Goal: Communication & Community: Participate in discussion

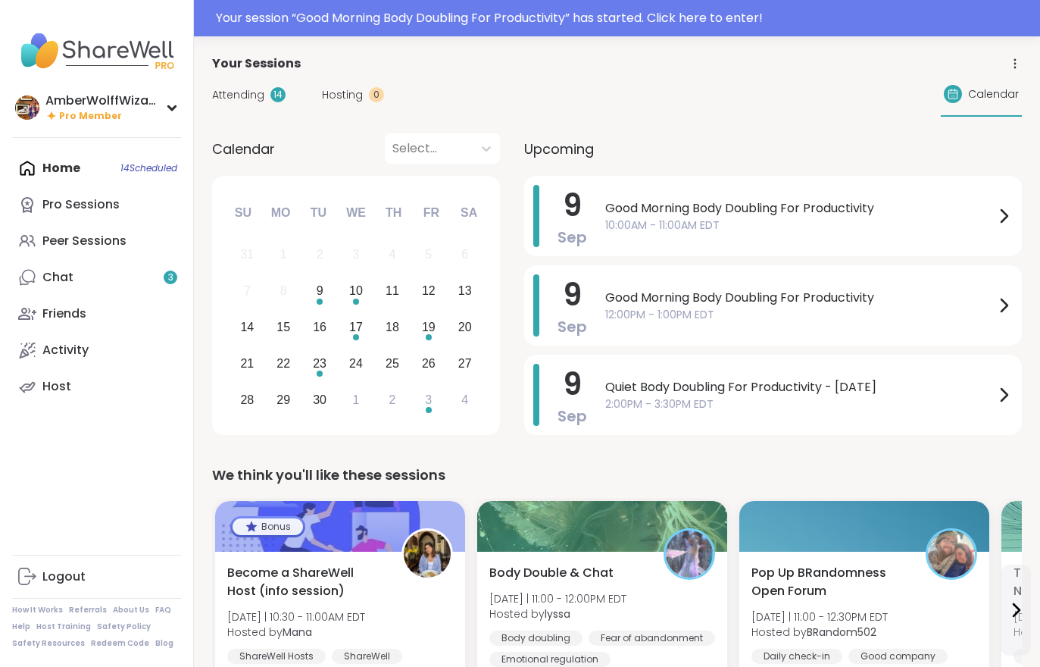
click at [235, 101] on span "Attending" at bounding box center [238, 95] width 52 height 16
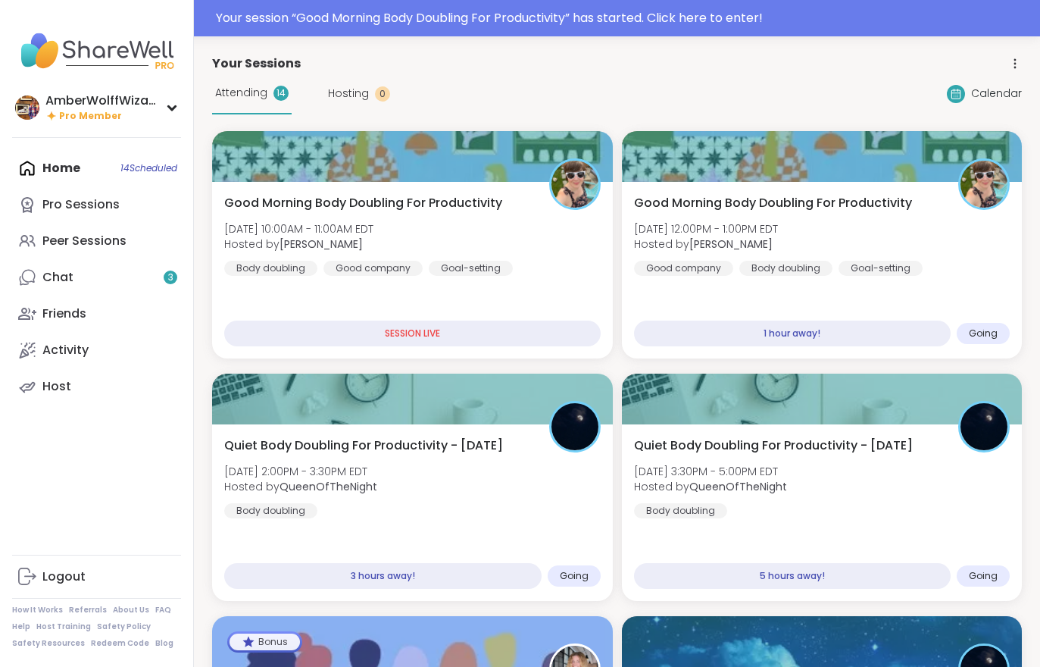
click at [289, 211] on span "Good Morning Body Doubling For Productivity" at bounding box center [363, 203] width 278 height 18
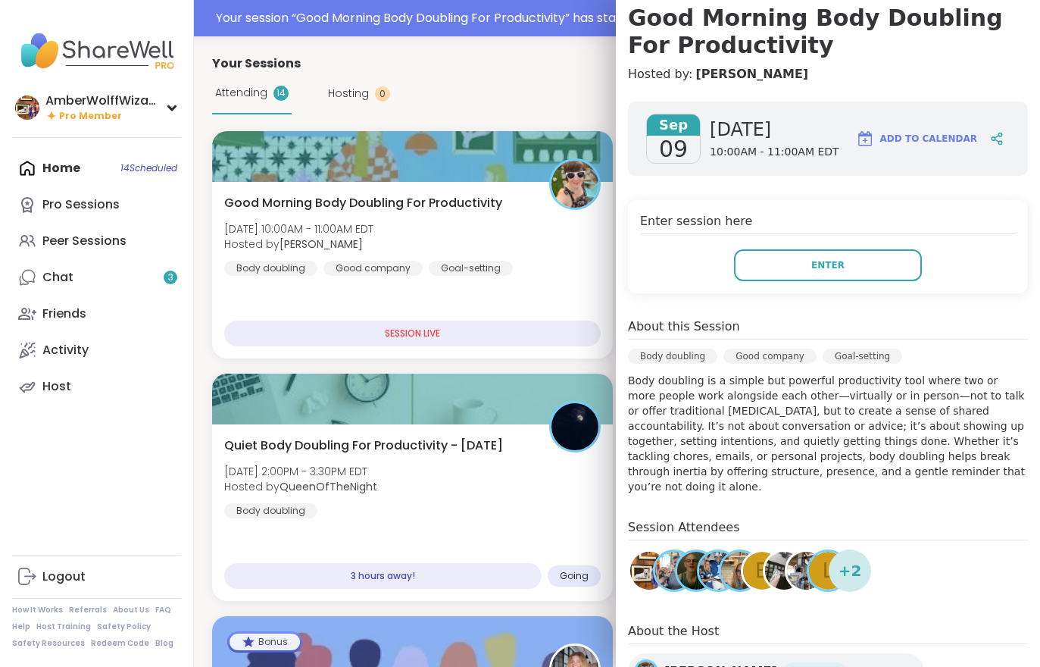
scroll to position [192, 0]
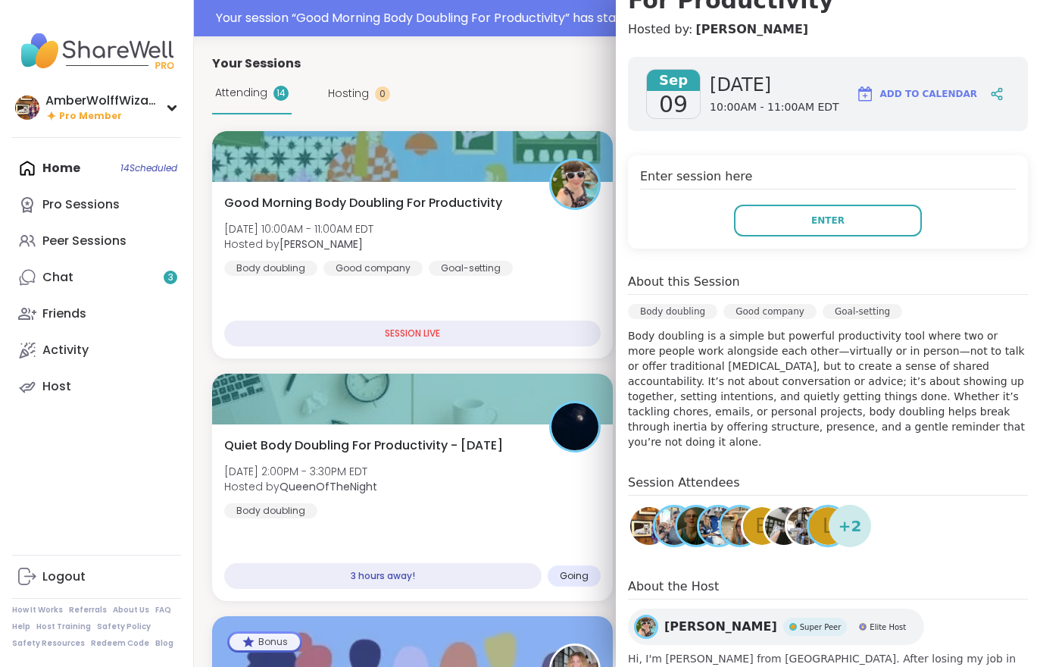
click at [829, 211] on button "Enter" at bounding box center [828, 221] width 188 height 32
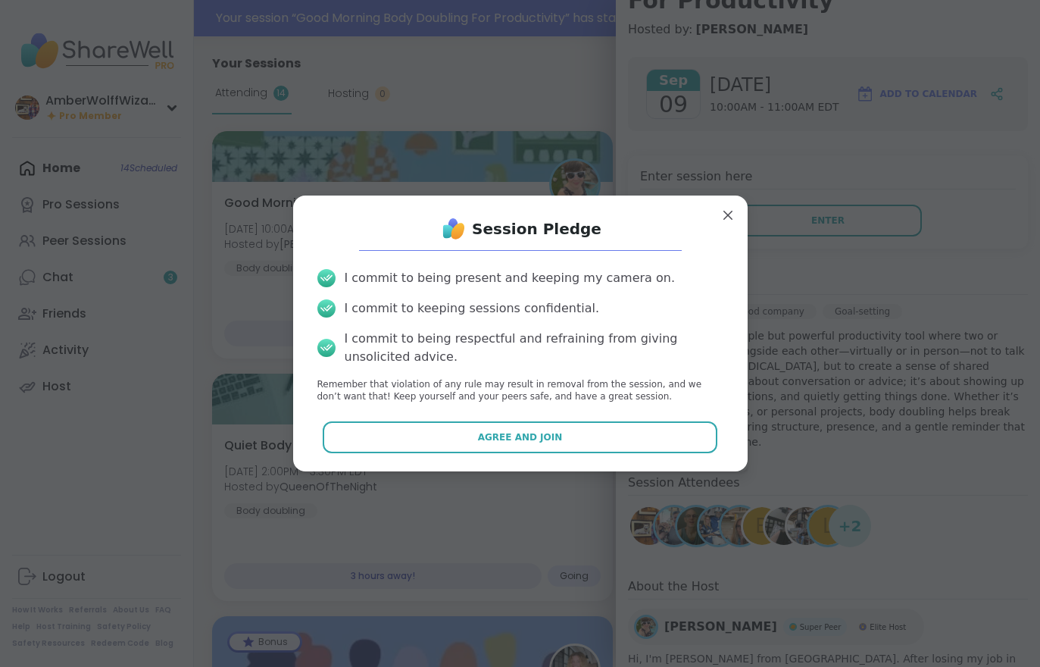
click at [483, 411] on div "I commit to being present and keeping my camera on. I commit to keeping session…" at bounding box center [520, 336] width 430 height 159
click at [458, 442] on button "Agree and Join" at bounding box center [520, 437] width 395 height 32
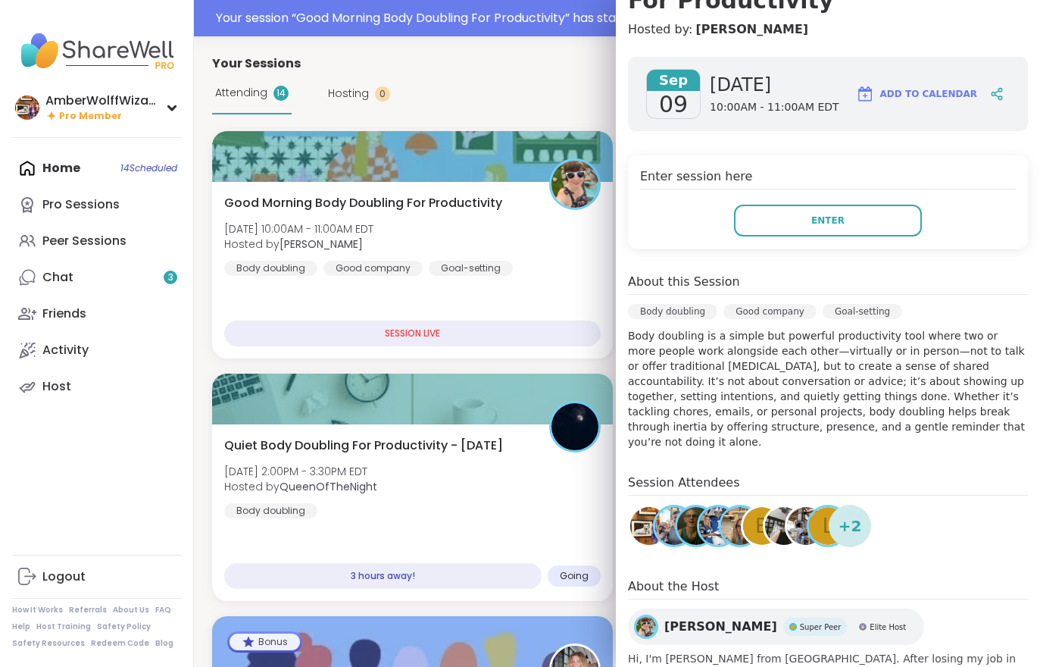
click at [477, 477] on div "Quiet Body Doubling For Productivity - Tuesday Tue, Sep 09 | 2:00PM - 3:30PM ED…" at bounding box center [412, 477] width 377 height 82
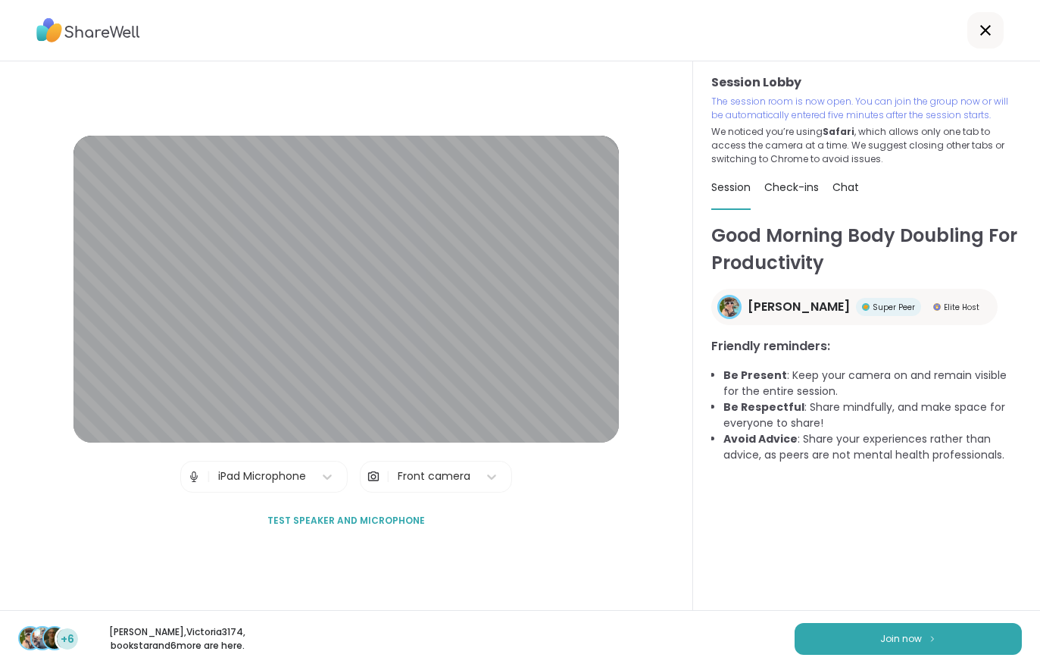
click at [946, 624] on button "Join now" at bounding box center [908, 639] width 227 height 32
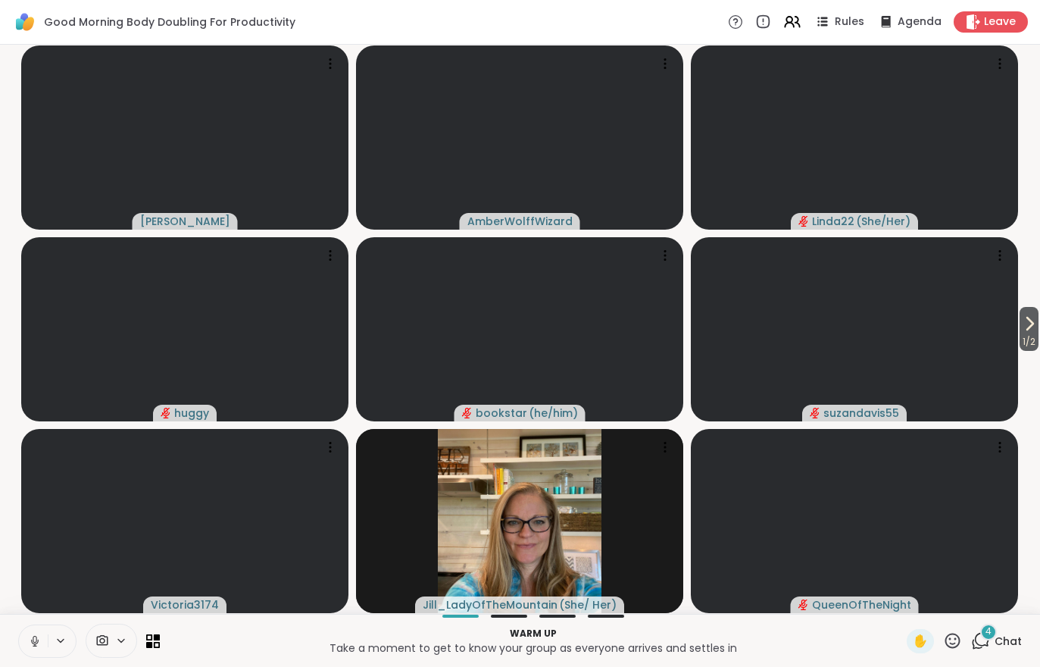
click at [1037, 321] on icon at bounding box center [1030, 323] width 18 height 18
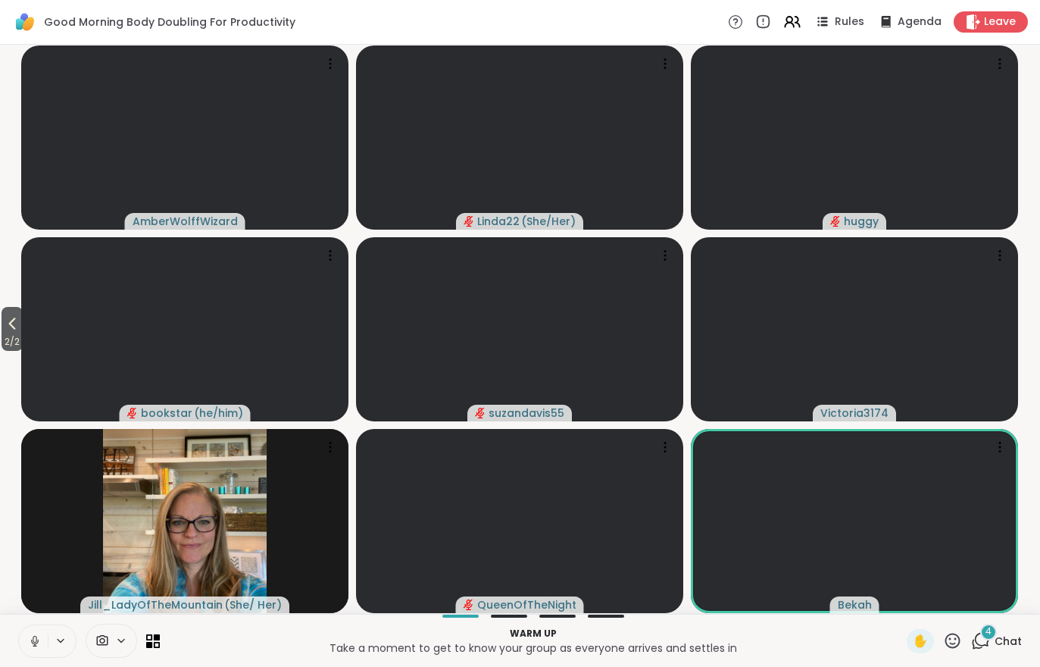
click at [40, 637] on icon at bounding box center [35, 641] width 14 height 14
click at [995, 651] on div "4 Chat" at bounding box center [996, 641] width 51 height 24
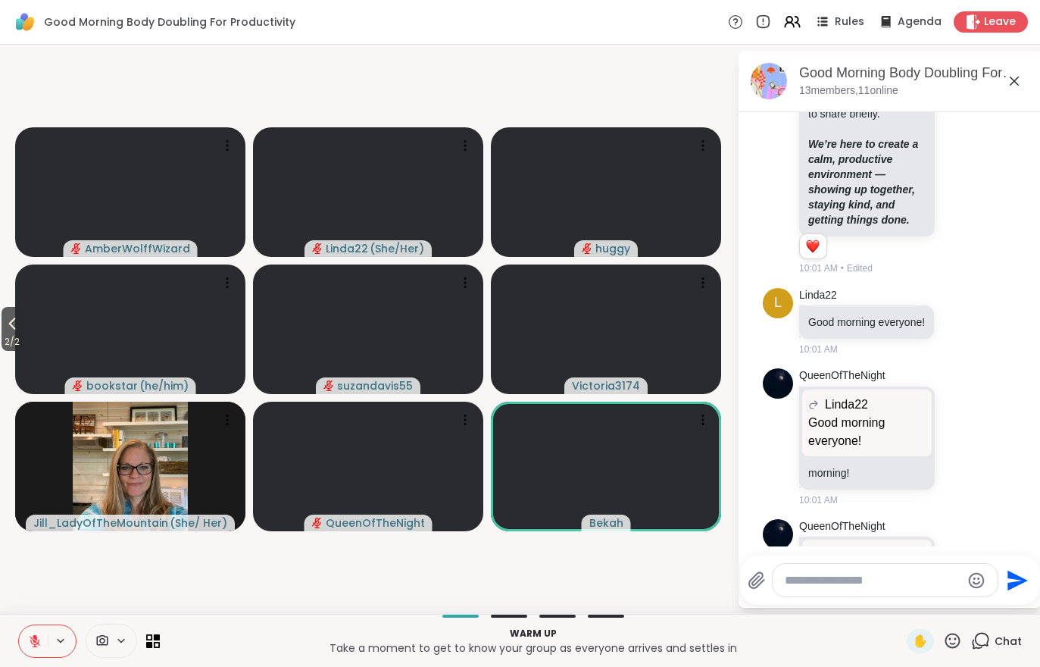
scroll to position [828, 0]
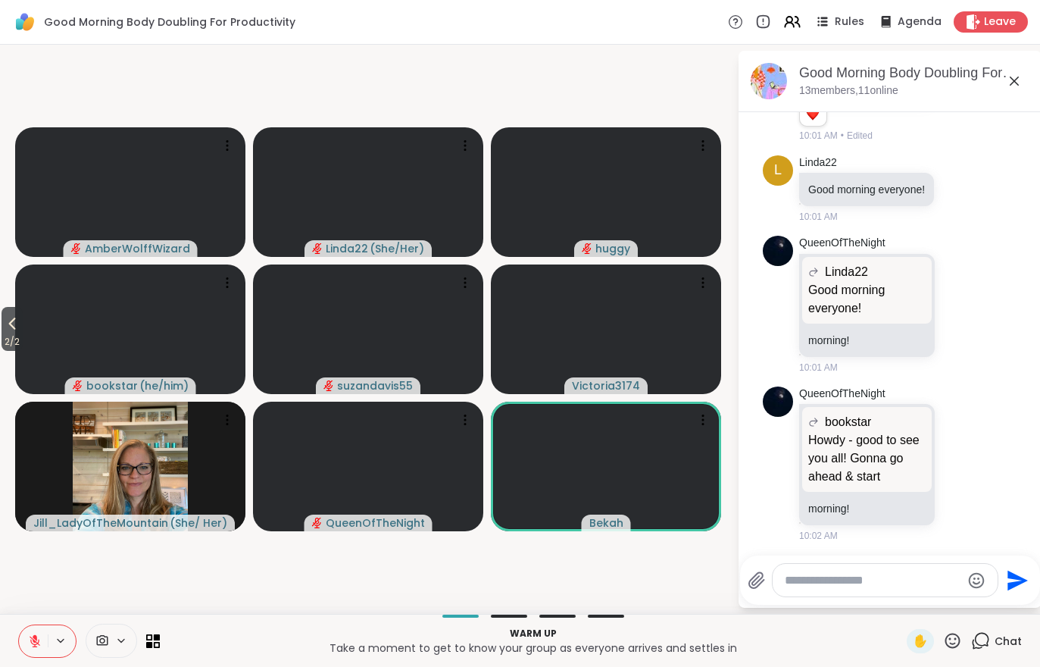
click at [987, 646] on icon at bounding box center [980, 640] width 19 height 19
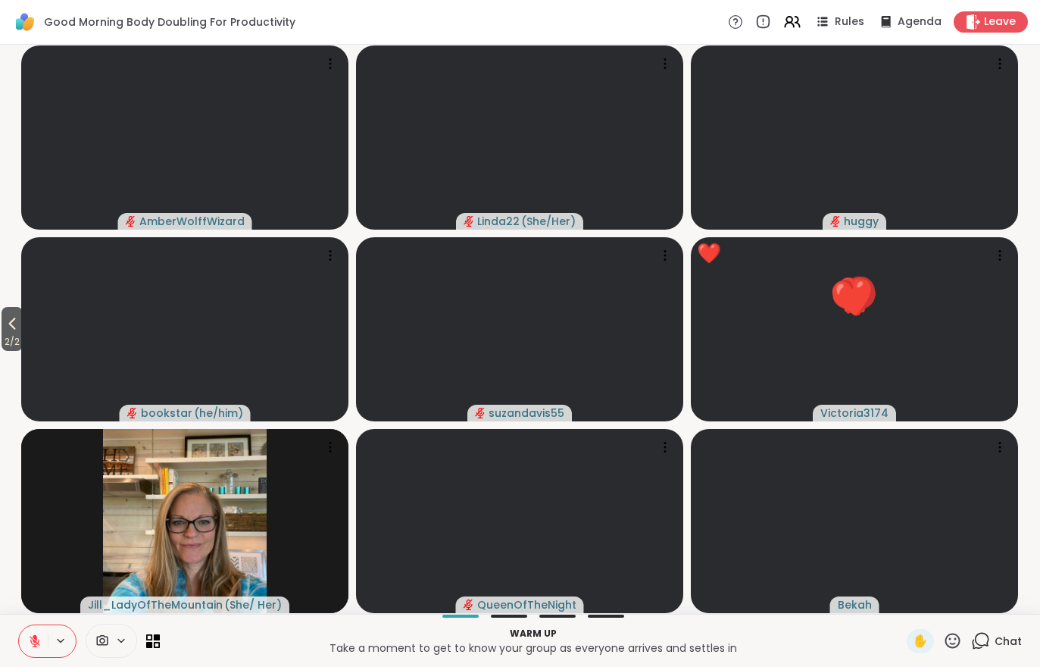
click at [995, 652] on div "Chat" at bounding box center [996, 641] width 51 height 24
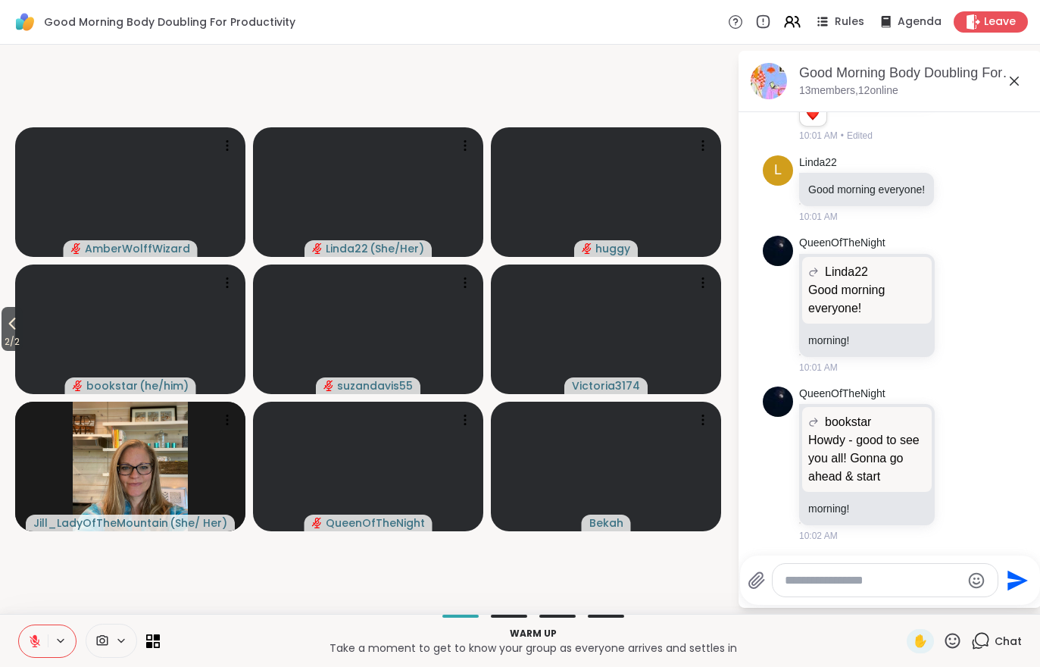
click at [983, 31] on div "Leave" at bounding box center [991, 21] width 74 height 21
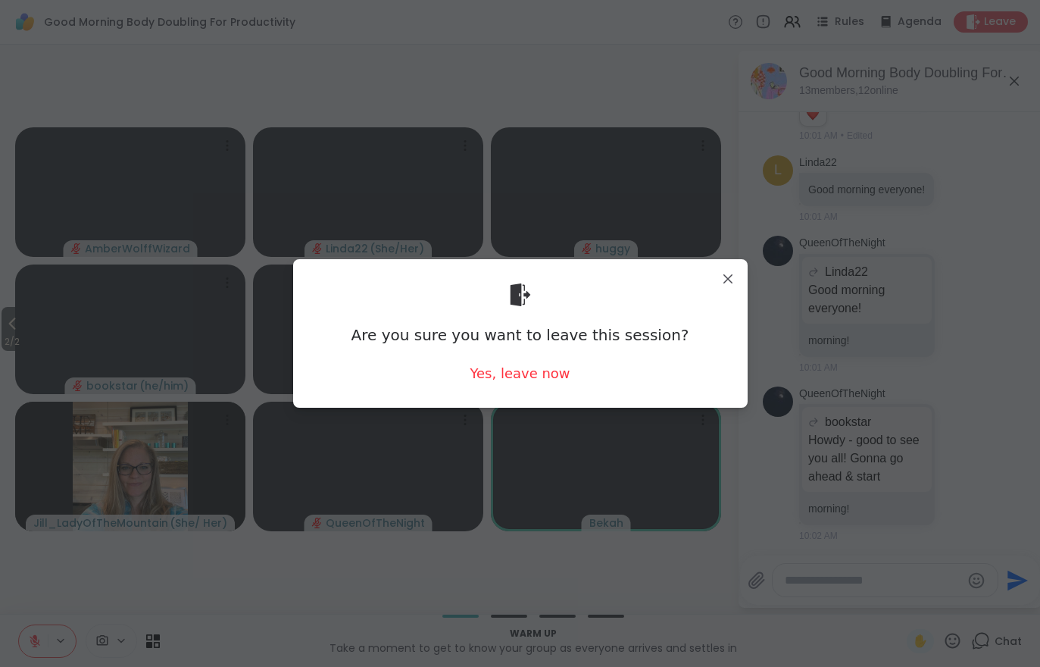
click at [516, 381] on div "Yes, leave now" at bounding box center [520, 373] width 100 height 19
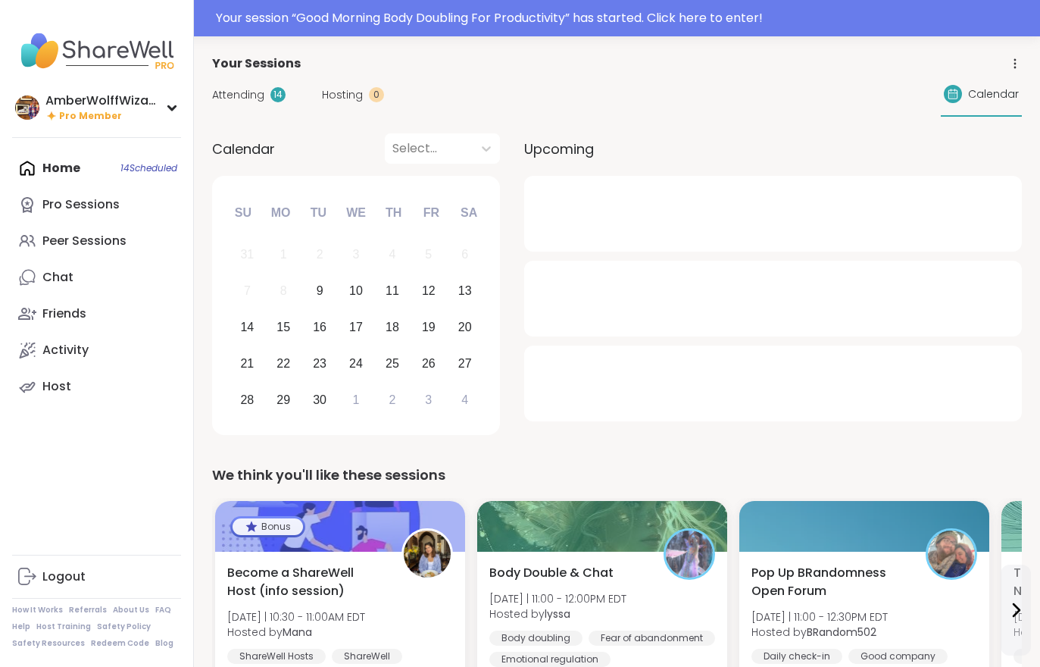
click at [335, 36] on div "Your session “ Good Morning Body Doubling For Productivity ” has started. Click…" at bounding box center [520, 18] width 1040 height 36
click at [459, 23] on div at bounding box center [520, 18] width 1040 height 36
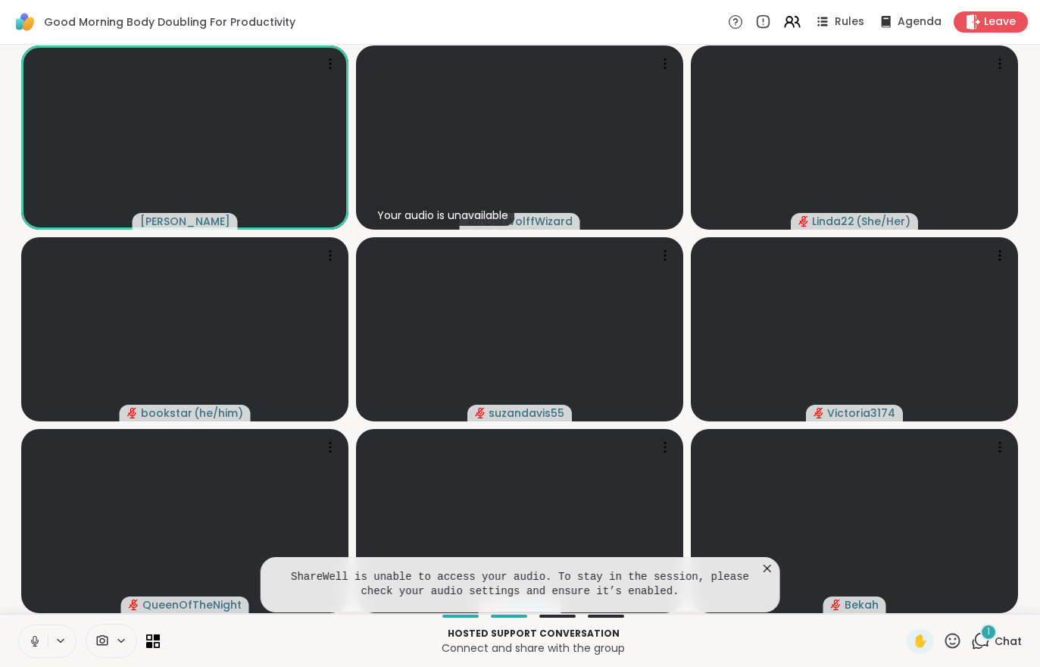
click at [717, 229] on video at bounding box center [854, 137] width 327 height 184
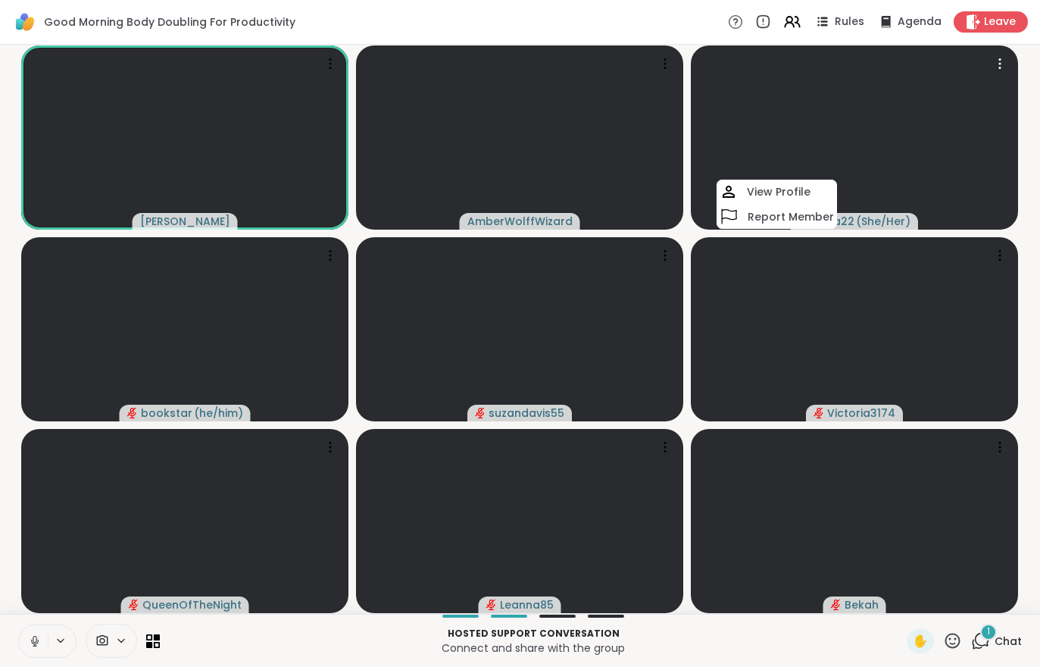
click at [552, 328] on video at bounding box center [519, 329] width 327 height 184
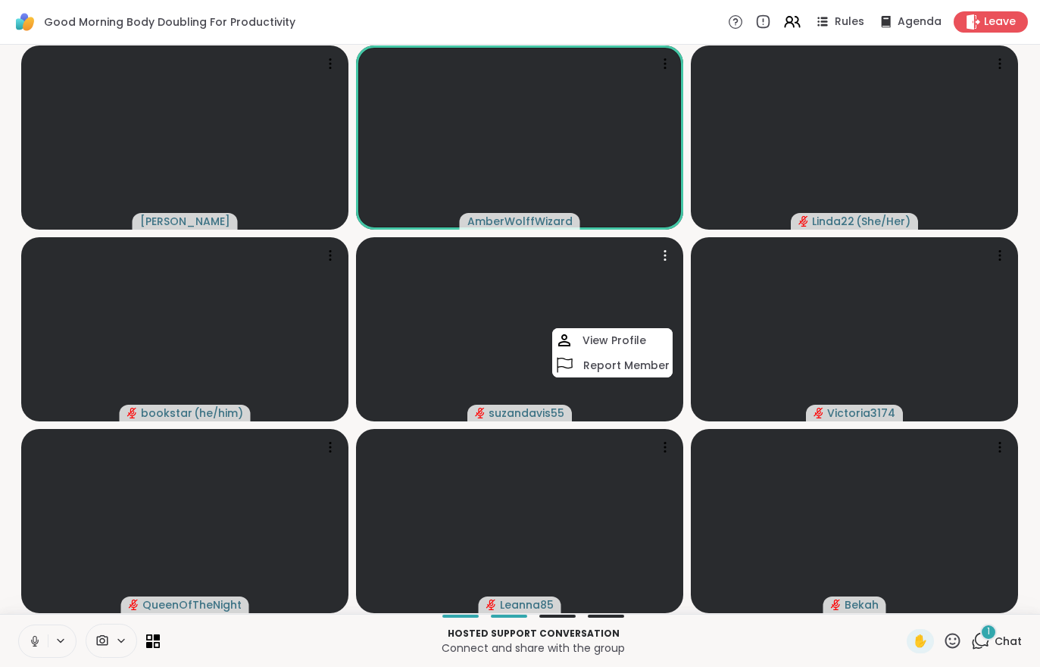
click at [1005, 652] on div "1 Chat" at bounding box center [996, 641] width 51 height 24
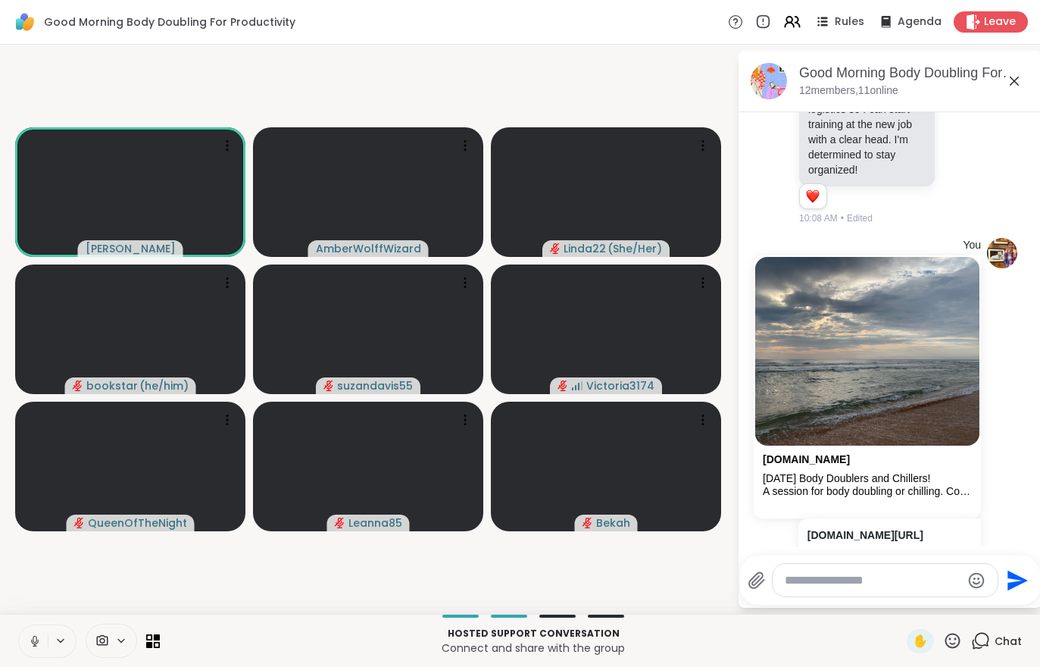
scroll to position [2260, 0]
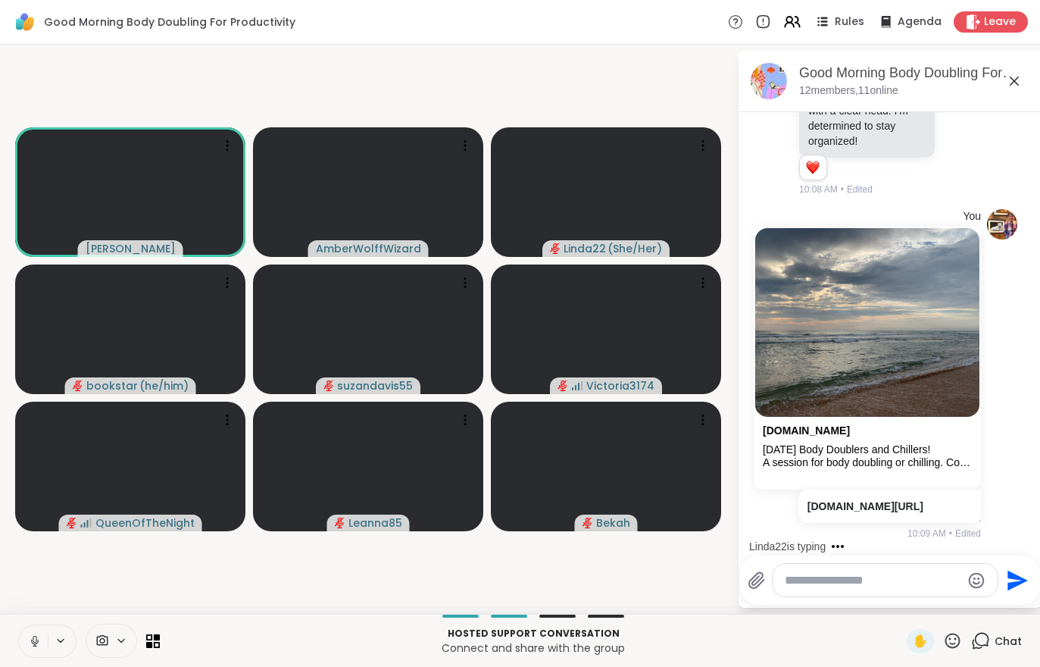
click at [34, 643] on icon at bounding box center [35, 641] width 8 height 5
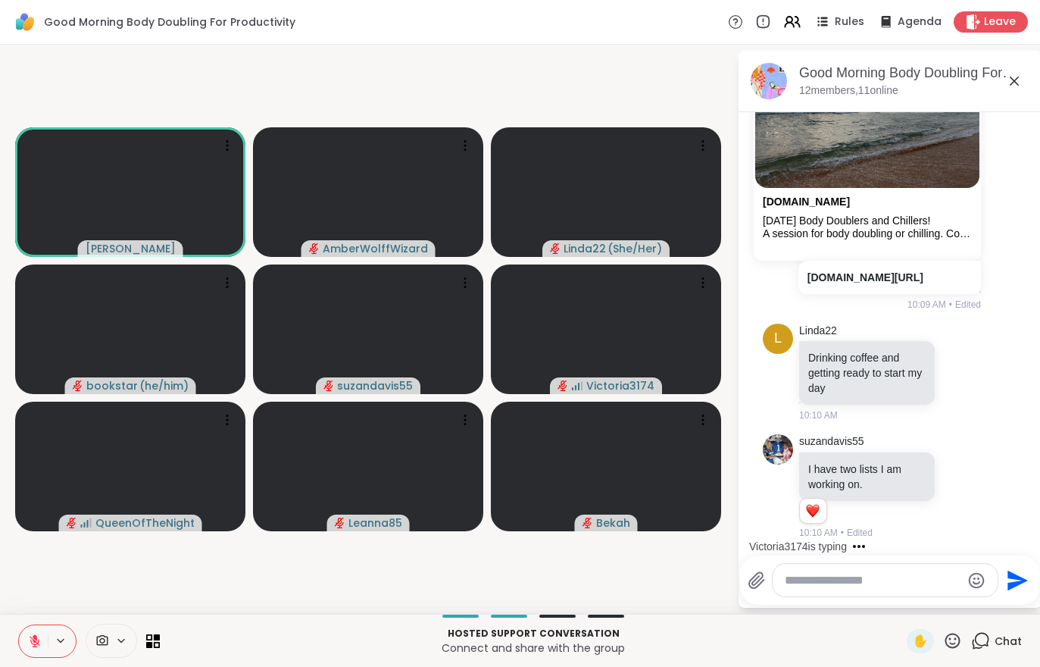
scroll to position [2488, 0]
click at [997, 22] on span "Leave" at bounding box center [1000, 21] width 32 height 15
click at [32, 643] on icon at bounding box center [35, 641] width 11 height 11
click at [24, 648] on button at bounding box center [32, 641] width 31 height 32
click at [997, 30] on span "Leave" at bounding box center [1000, 21] width 32 height 15
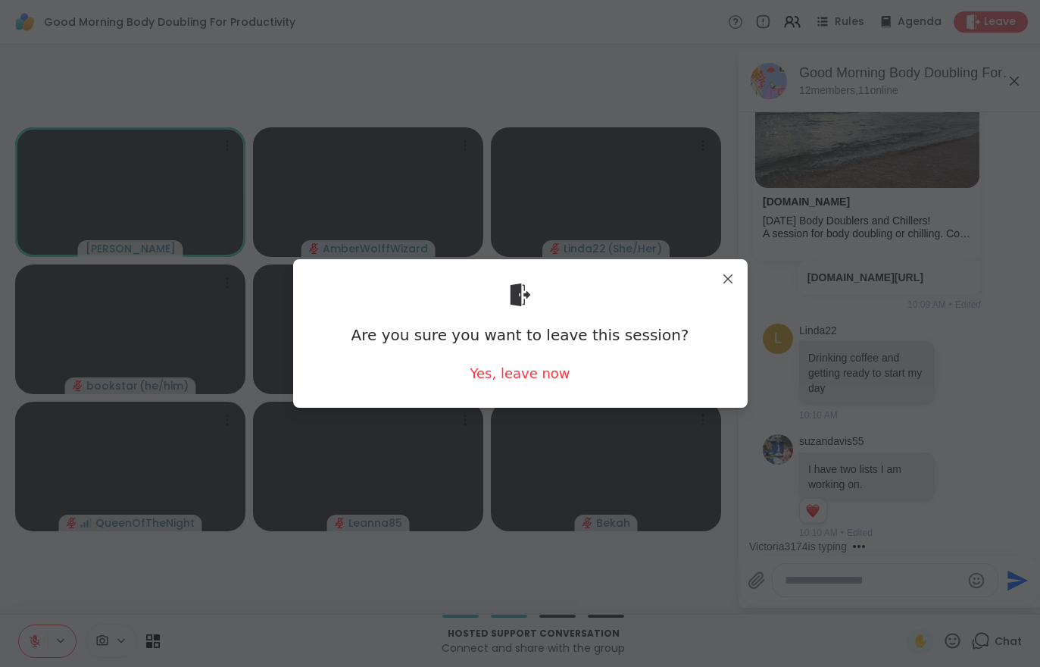
click at [542, 373] on div "Yes, leave now" at bounding box center [520, 373] width 100 height 19
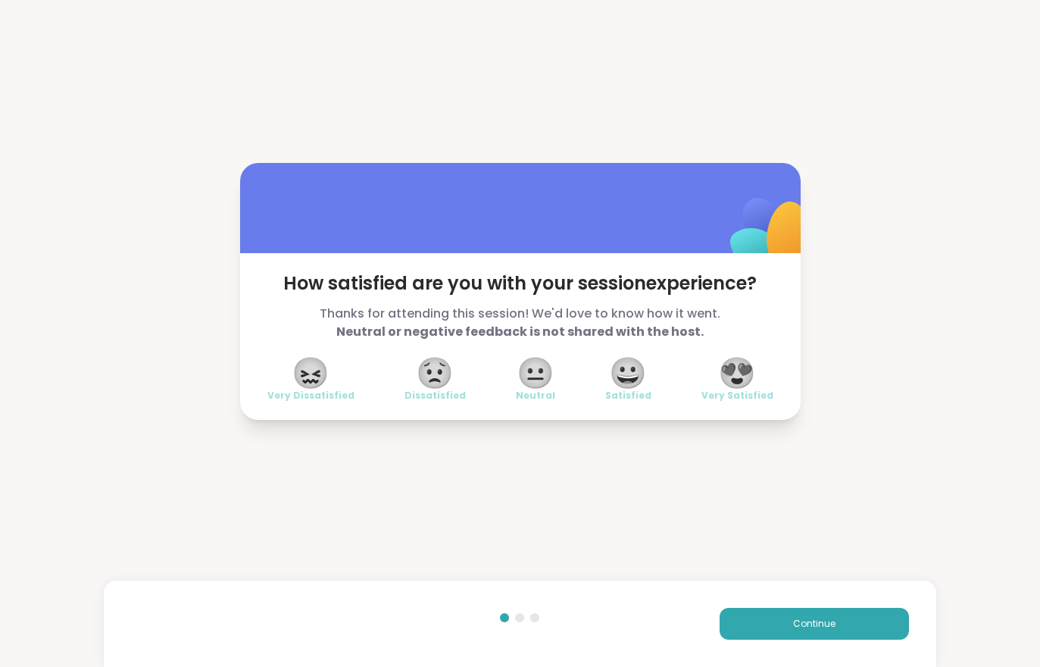
click at [865, 630] on button "Continue" at bounding box center [814, 624] width 189 height 32
click at [865, 629] on button "Continue" at bounding box center [814, 624] width 189 height 32
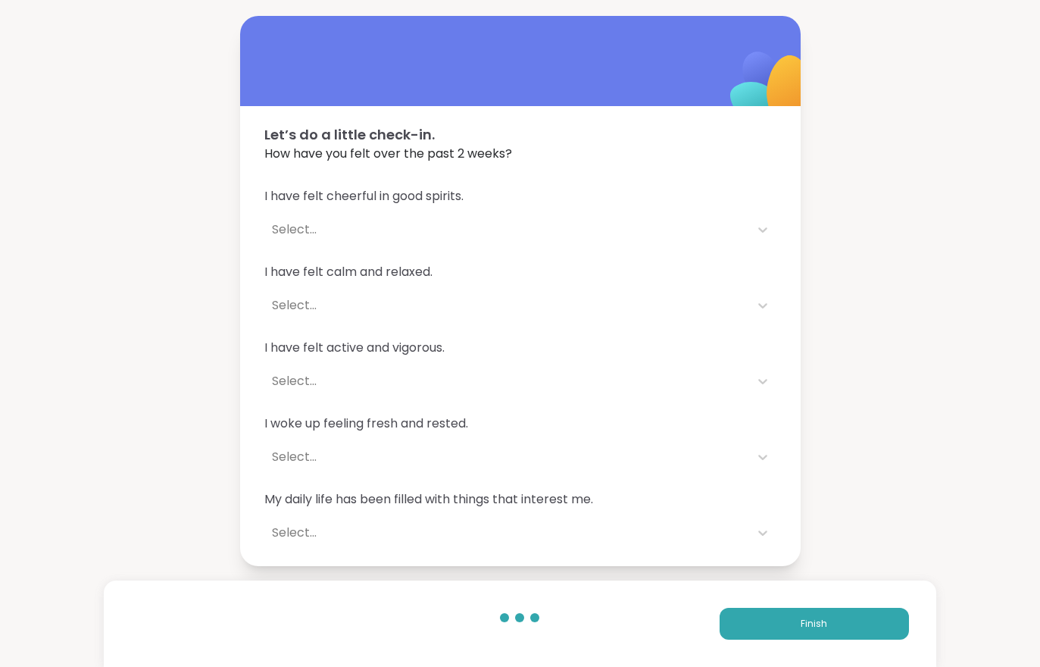
click at [865, 631] on button "Finish" at bounding box center [814, 624] width 189 height 32
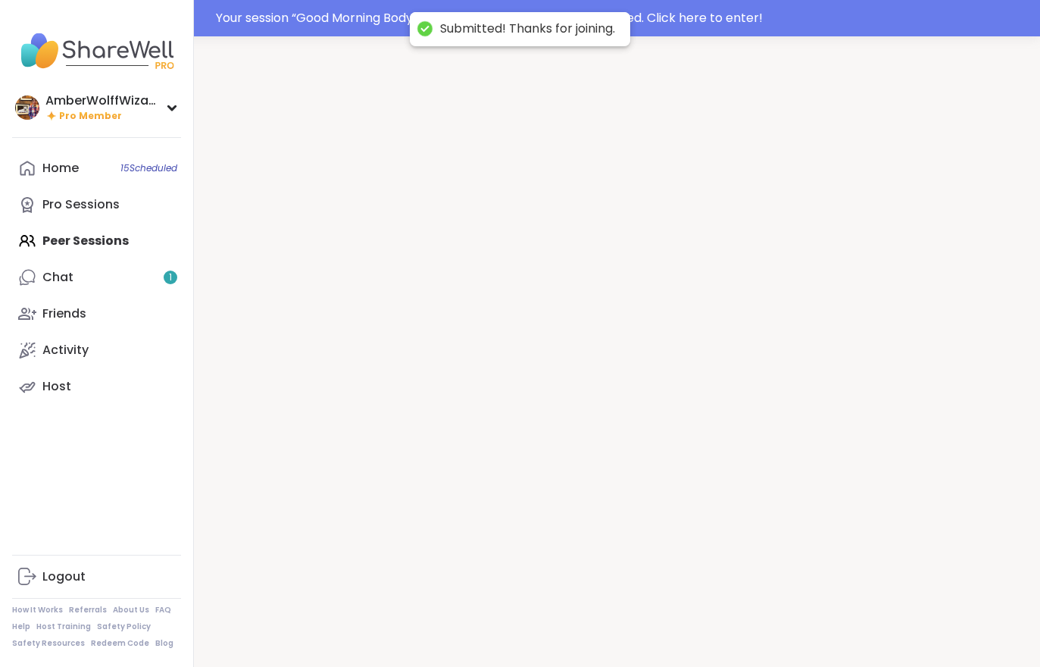
click at [865, 631] on div at bounding box center [617, 369] width 846 height 667
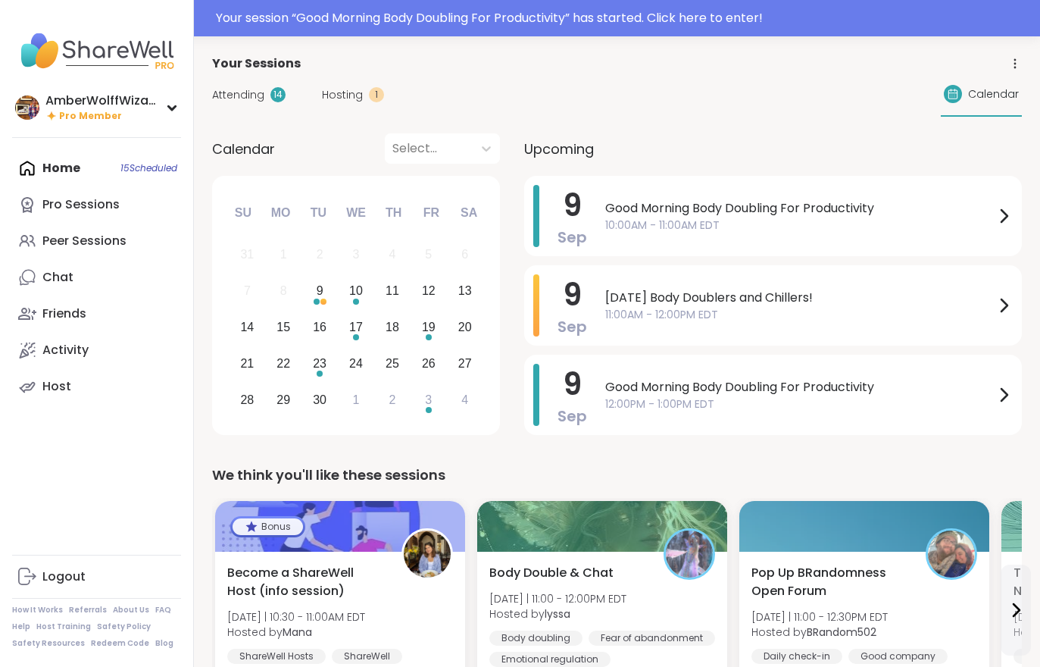
click at [505, 17] on div "Your session “ Good Morning Body Doubling For Productivity ” has started. Click…" at bounding box center [623, 18] width 815 height 18
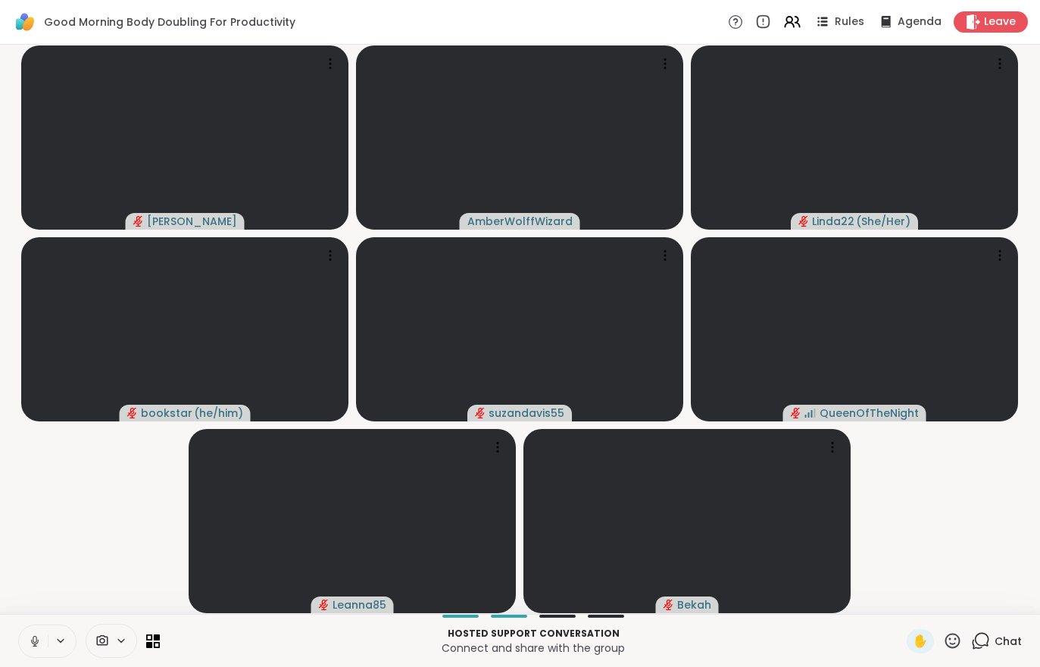
click at [998, 541] on video-player-container "[PERSON_NAME] Linda22 ( She/Her ) bookstar ( he/him ) suzandavis55 QueenOfTheNi…" at bounding box center [520, 329] width 1022 height 557
click at [998, 540] on video-player-container "[PERSON_NAME] Linda22 ( She/Her ) bookstar ( he/him ) suzandavis55 QueenOfTheNi…" at bounding box center [520, 329] width 1022 height 557
click at [998, 539] on video-player-container "[PERSON_NAME] Linda22 ( She/Her ) bookstar ( he/him ) suzandavis55 QueenOfTheNi…" at bounding box center [520, 329] width 1022 height 557
click at [997, 538] on video-player-container "[PERSON_NAME] Linda22 ( She/Her ) bookstar ( he/him ) suzandavis55 QueenOfTheNi…" at bounding box center [520, 329] width 1022 height 557
click at [1002, 522] on video-player-container "[PERSON_NAME] Linda22 ( She/Her ) bookstar ( he/him ) suzandavis55 QueenOfTheNi…" at bounding box center [520, 329] width 1022 height 557
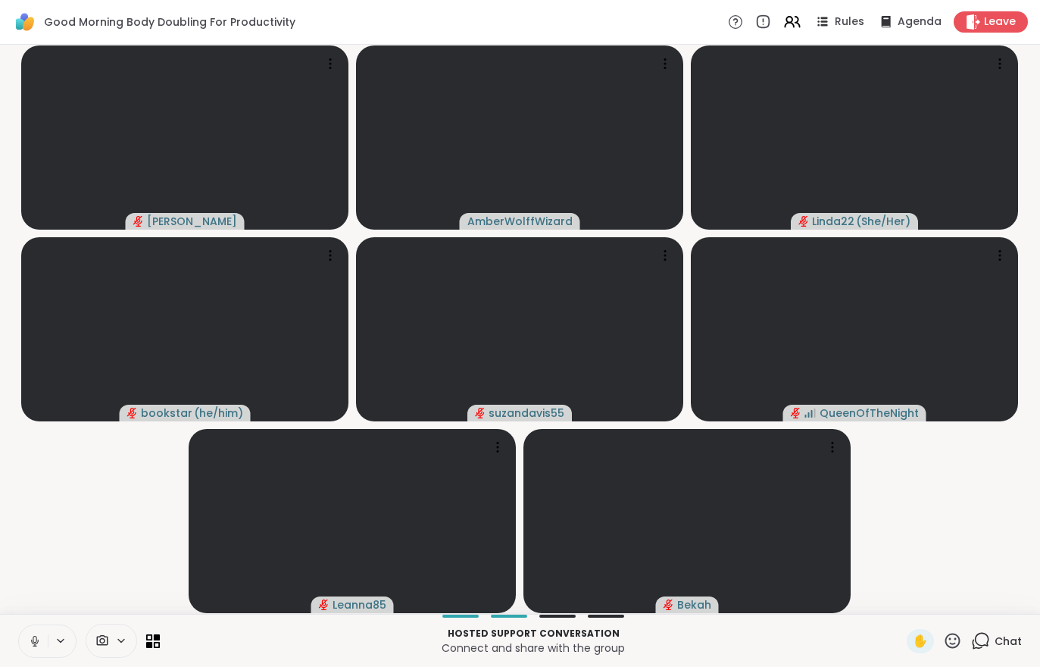
click at [1002, 521] on video-player-container "[PERSON_NAME] Linda22 ( She/Her ) bookstar ( he/him ) suzandavis55 QueenOfTheNi…" at bounding box center [520, 329] width 1022 height 557
click at [983, 495] on video-player-container "[PERSON_NAME] Linda22 ( She/Her ) bookstar ( he/him ) suzandavis55 QueenOfTheNi…" at bounding box center [520, 329] width 1022 height 557
click at [993, 518] on video-player-container "[PERSON_NAME] Linda22 ( She/Her ) bookstar ( he/him ) suzandavis55 QueenOfTheNi…" at bounding box center [520, 329] width 1022 height 557
click at [992, 518] on video-player-container "[PERSON_NAME] Linda22 ( She/Her ) bookstar ( he/him ) suzandavis55 QueenOfTheNi…" at bounding box center [520, 329] width 1022 height 557
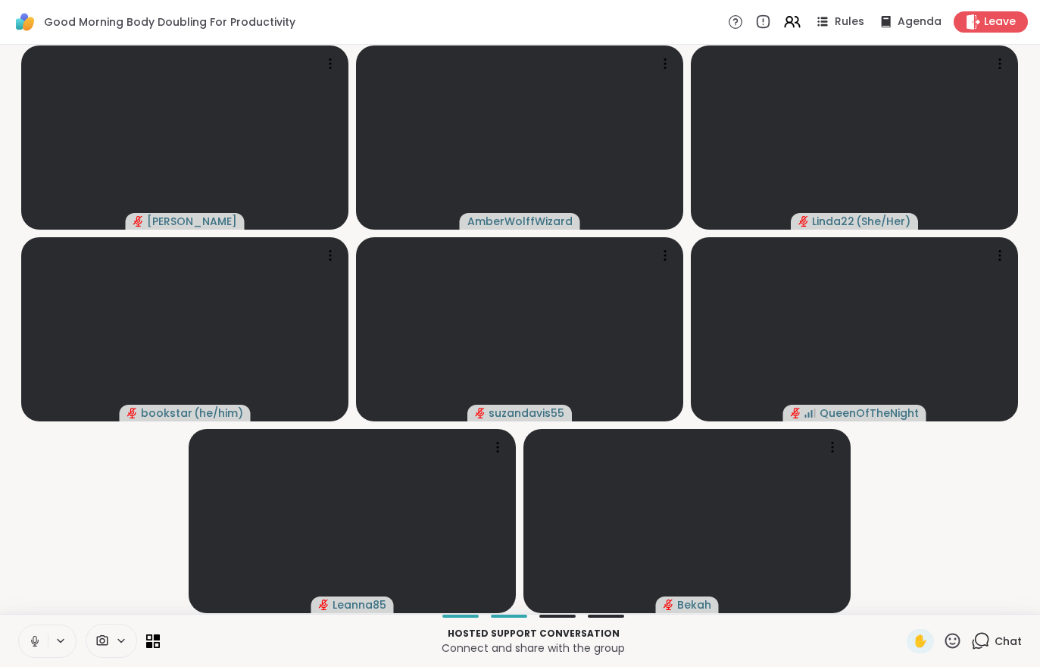
click at [1002, 540] on video-player-container "[PERSON_NAME] Linda22 ( She/Her ) bookstar ( he/him ) suzandavis55 QueenOfTheNi…" at bounding box center [520, 329] width 1022 height 557
click at [996, 533] on video-player-container "[PERSON_NAME] Linda22 ( She/Her ) bookstar ( he/him ) suzandavis55 QueenOfTheNi…" at bounding box center [520, 329] width 1022 height 557
click at [977, 536] on video-player-container "[PERSON_NAME] Linda22 ( She/Her ) bookstar ( he/him ) suzandavis55 QueenOfTheNi…" at bounding box center [520, 329] width 1022 height 557
click at [986, 525] on video-player-container "[PERSON_NAME] Linda22 ( She/Her ) bookstar ( he/him ) suzandavis55 QueenOfTheNi…" at bounding box center [520, 329] width 1022 height 557
click at [971, 536] on video-player-container "[PERSON_NAME] Linda22 ( She/Her ) bookstar ( he/him ) suzandavis55 QueenOfTheNi…" at bounding box center [520, 329] width 1022 height 557
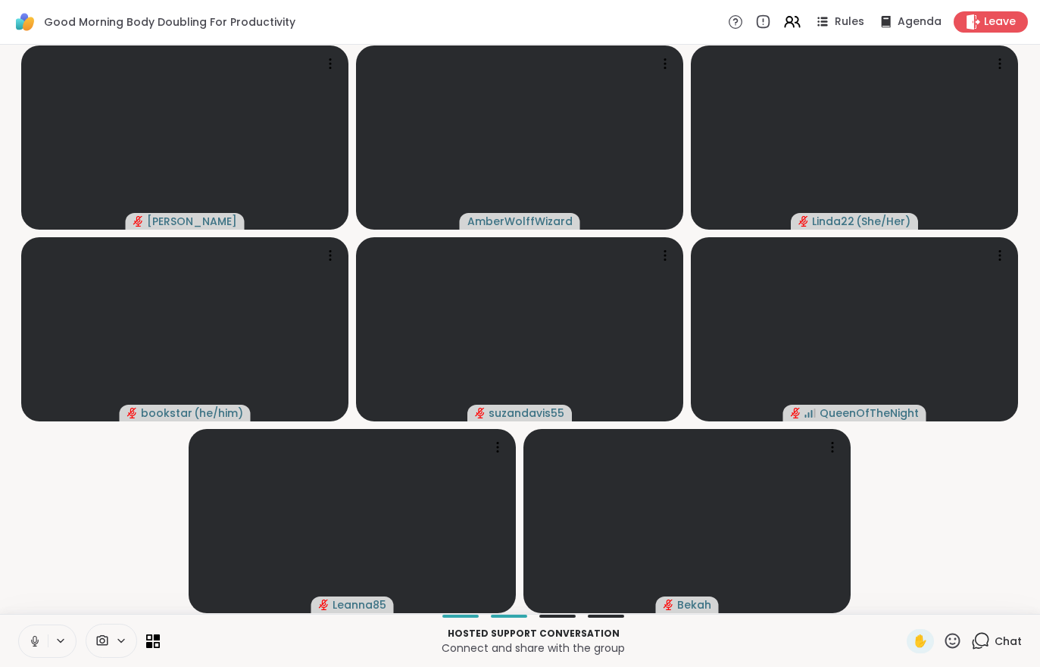
click at [960, 534] on video-player-container "[PERSON_NAME] Linda22 ( She/Her ) bookstar ( he/him ) suzandavis55 QueenOfTheNi…" at bounding box center [520, 329] width 1022 height 557
click at [960, 533] on video-player-container "[PERSON_NAME] Linda22 ( She/Her ) bookstar ( he/him ) suzandavis55 QueenOfTheNi…" at bounding box center [520, 329] width 1022 height 557
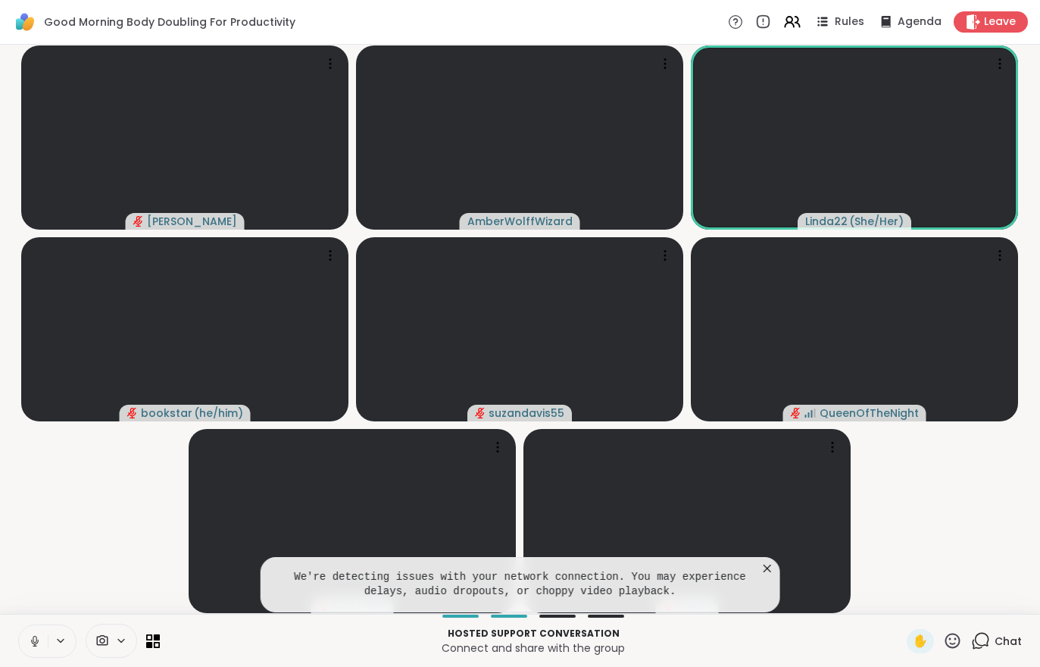
click at [969, 543] on video-player-container "[PERSON_NAME] Linda22 ( She/Her ) bookstar ( he/him ) suzandavis55 QueenOfTheNi…" at bounding box center [520, 329] width 1022 height 557
click at [971, 558] on video-player-container "[PERSON_NAME] Linda22 ( She/Her ) bookstar ( he/him ) suzandavis55 QueenOfTheNi…" at bounding box center [520, 329] width 1022 height 557
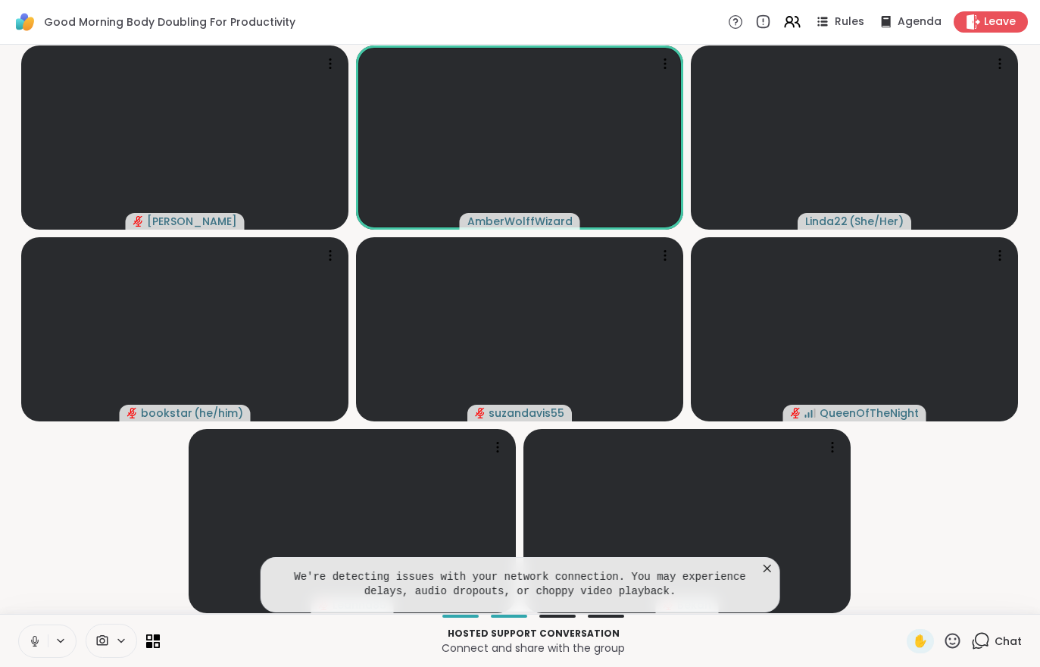
click at [92, 544] on video-player-container "[PERSON_NAME] Linda22 ( She/Her ) bookstar ( he/him ) suzandavis55 QueenOfTheNi…" at bounding box center [520, 329] width 1022 height 557
click at [764, 566] on icon at bounding box center [768, 568] width 8 height 8
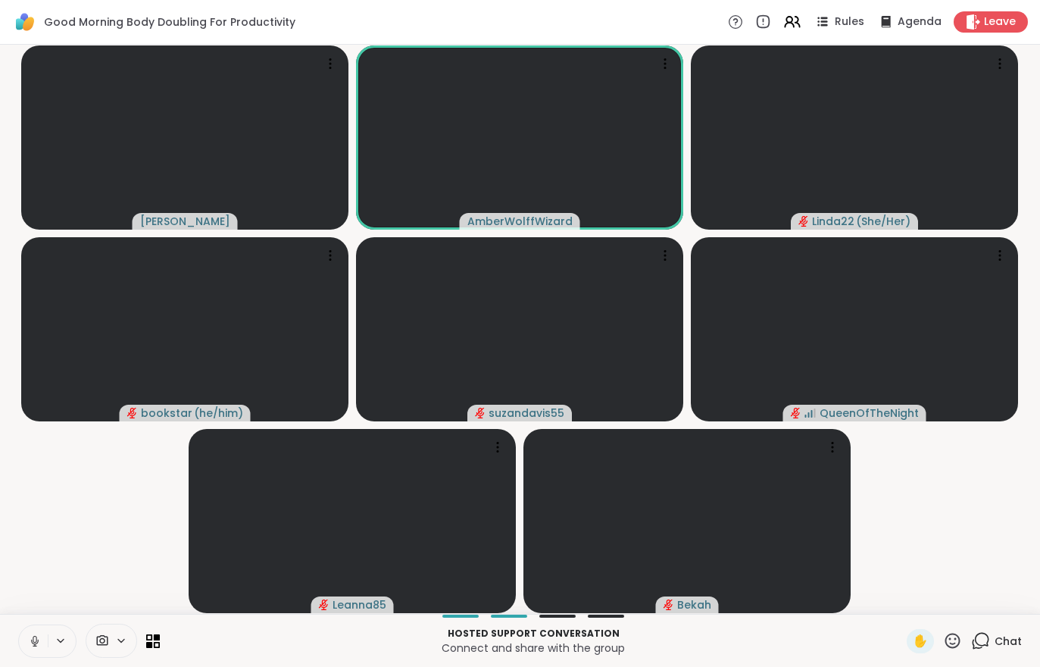
click at [963, 14] on div "Leave" at bounding box center [991, 21] width 74 height 21
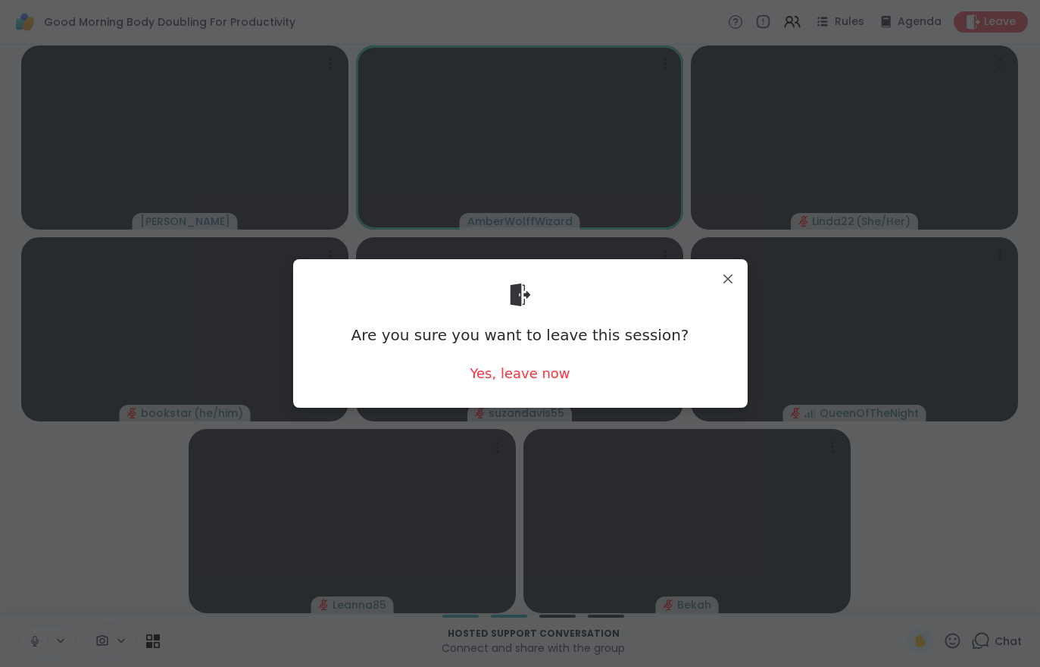
click at [502, 377] on div "Yes, leave now" at bounding box center [520, 373] width 100 height 19
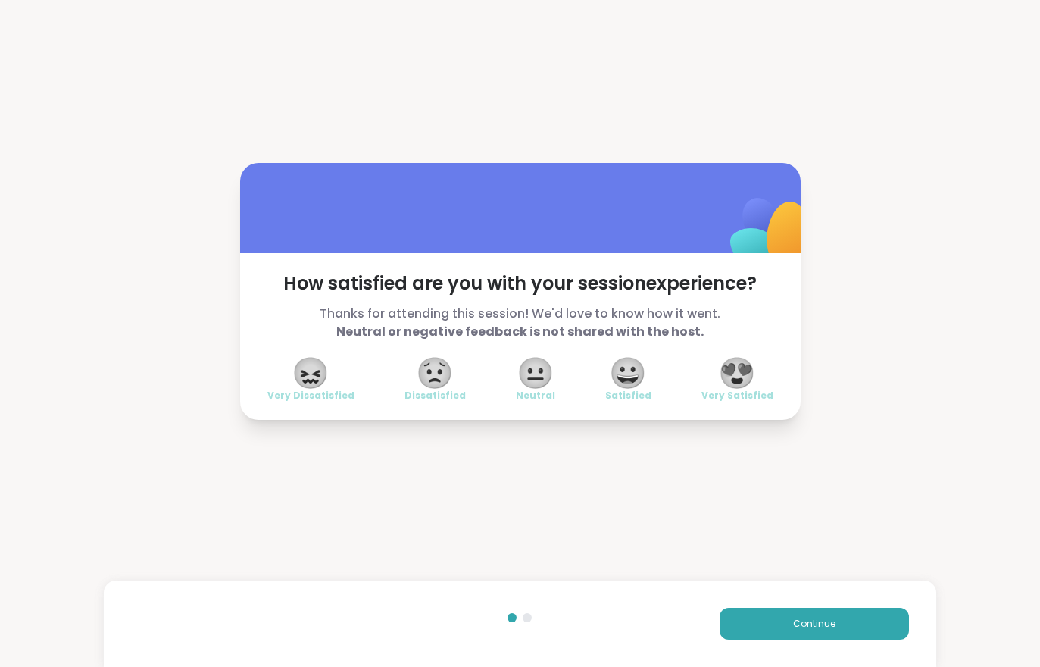
click at [807, 624] on span "Continue" at bounding box center [814, 624] width 42 height 14
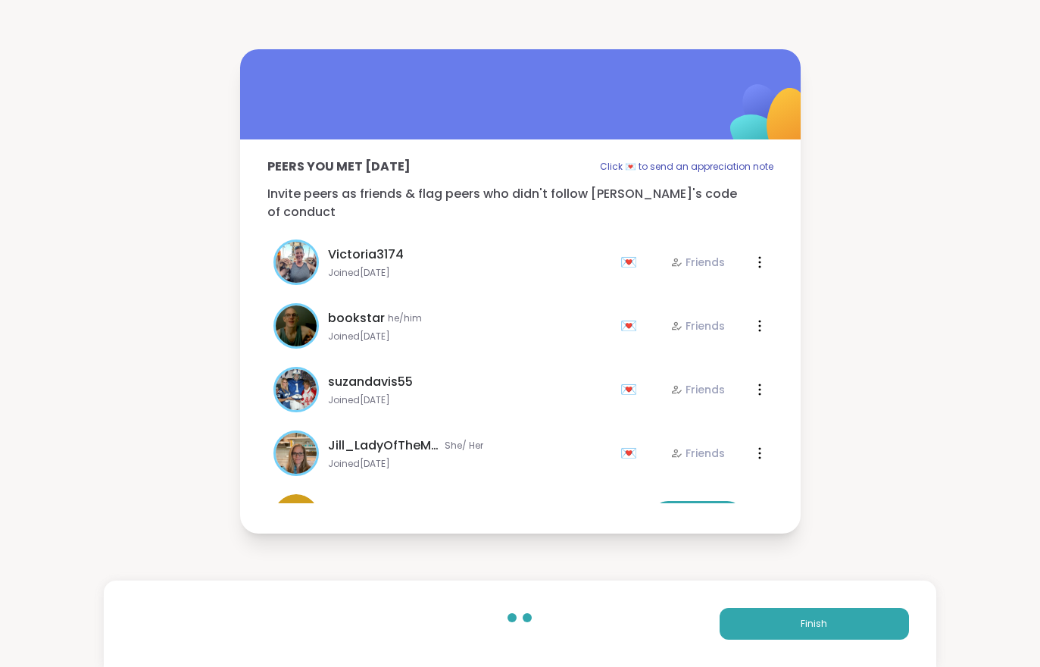
click at [807, 624] on span "Finish" at bounding box center [814, 624] width 27 height 14
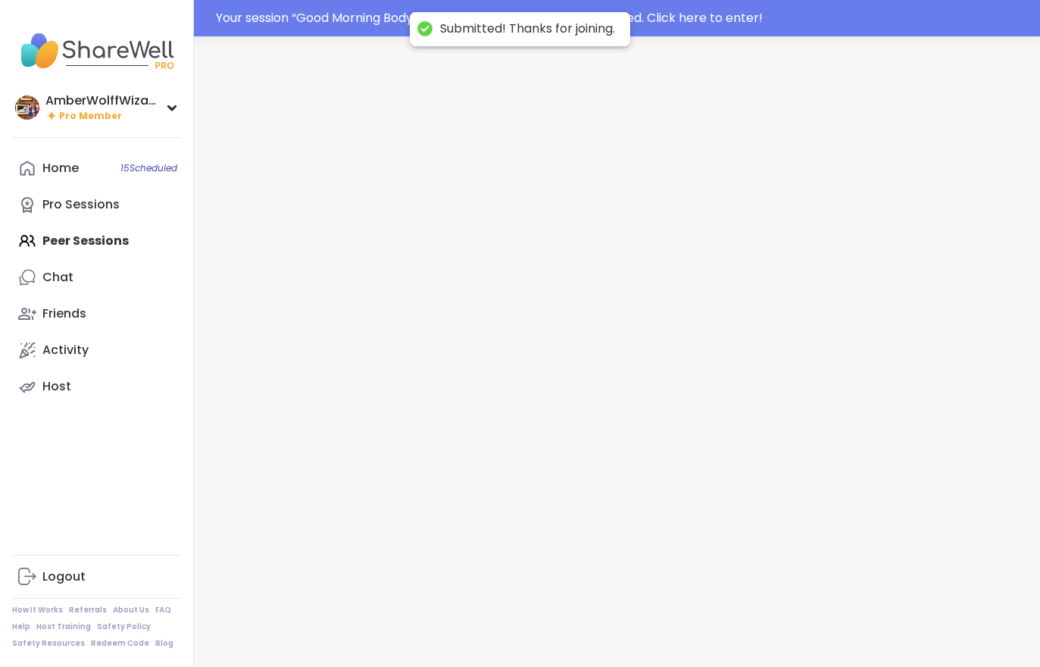
click at [805, 623] on div at bounding box center [617, 369] width 846 height 667
